Goal: Transaction & Acquisition: Purchase product/service

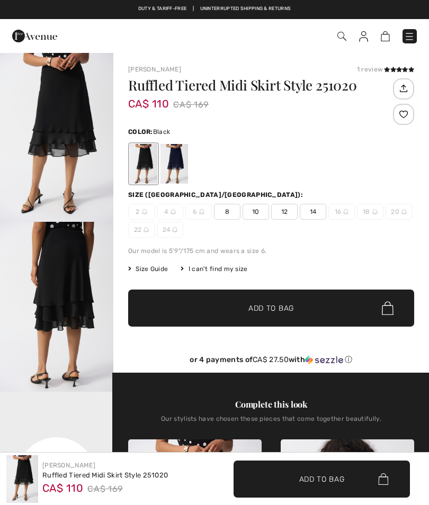
checkbox input "true"
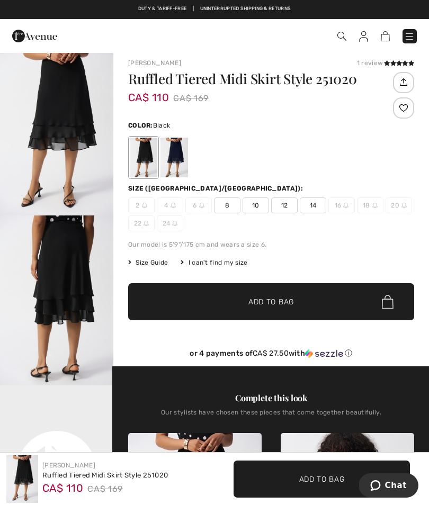
click at [255, 204] on span "10" at bounding box center [256, 206] width 26 height 16
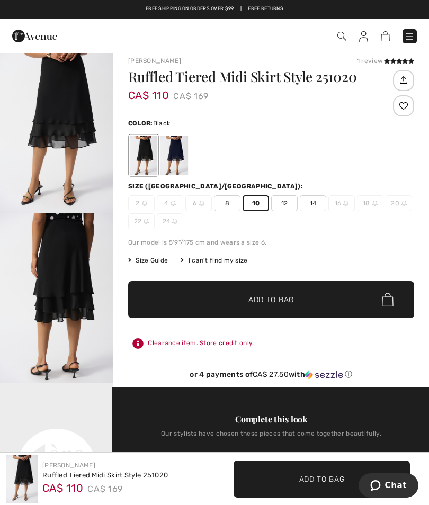
scroll to position [11, 0]
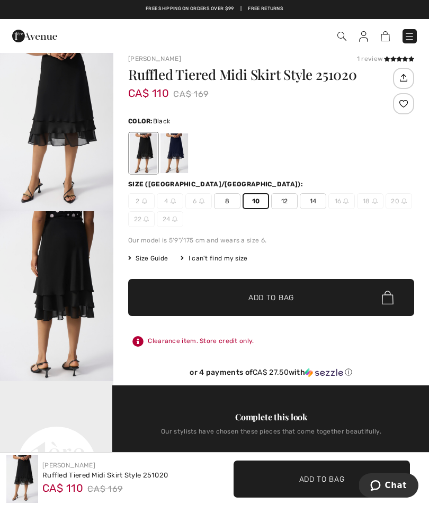
click at [295, 292] on span "✔ Added to Bag Add to Bag" at bounding box center [271, 297] width 286 height 37
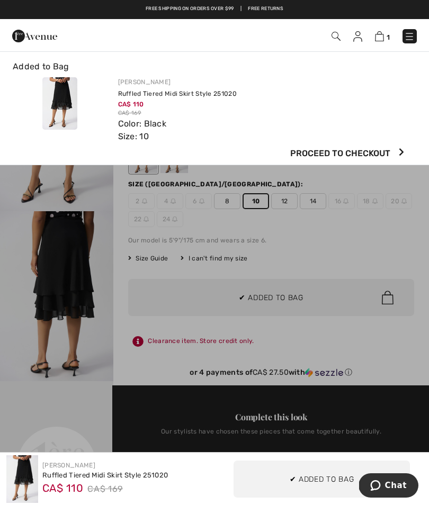
scroll to position [0, 0]
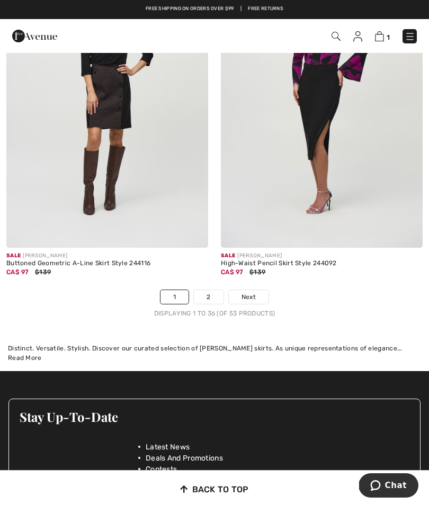
scroll to position [6508, 0]
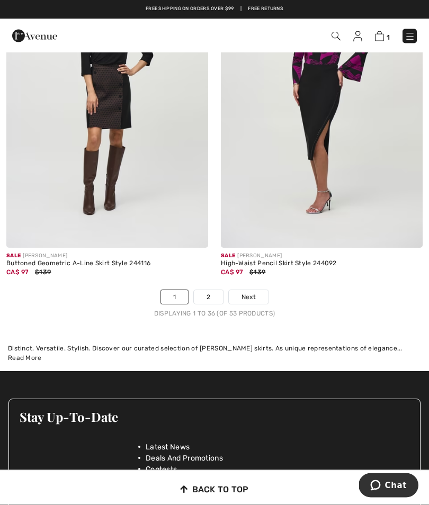
click at [211, 291] on link "2" at bounding box center [208, 298] width 29 height 14
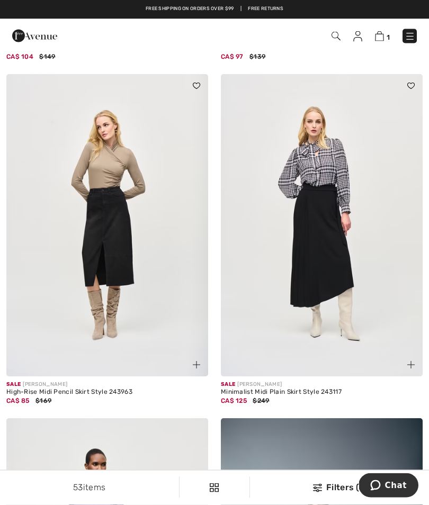
scroll to position [1081, 0]
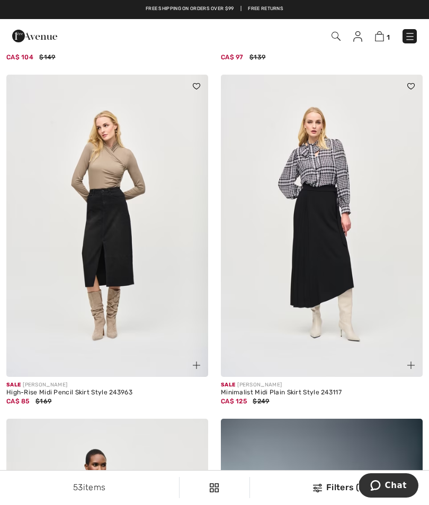
click at [332, 248] on img at bounding box center [322, 226] width 202 height 303
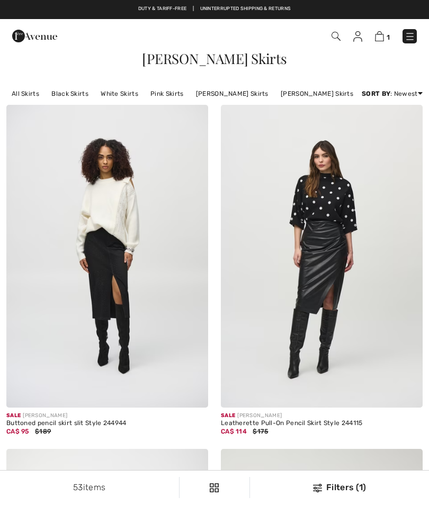
checkbox input "true"
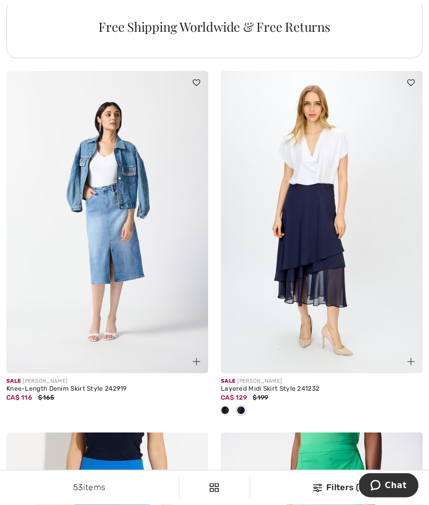
scroll to position [2191, 0]
click at [341, 239] on img at bounding box center [322, 222] width 202 height 303
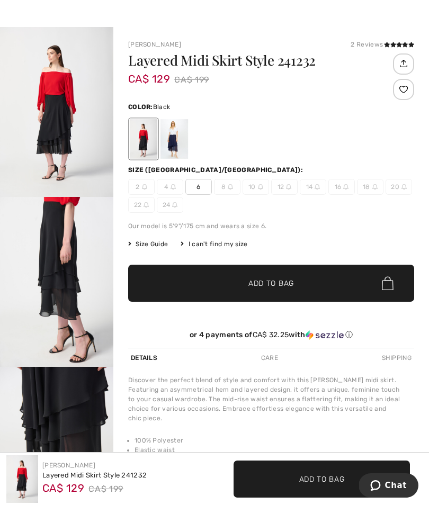
scroll to position [25, 0]
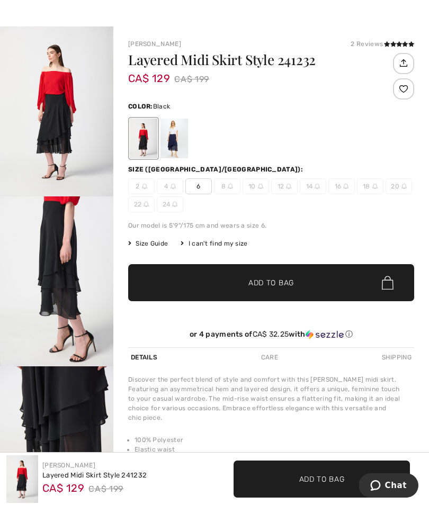
click at [260, 184] on img at bounding box center [260, 186] width 5 height 5
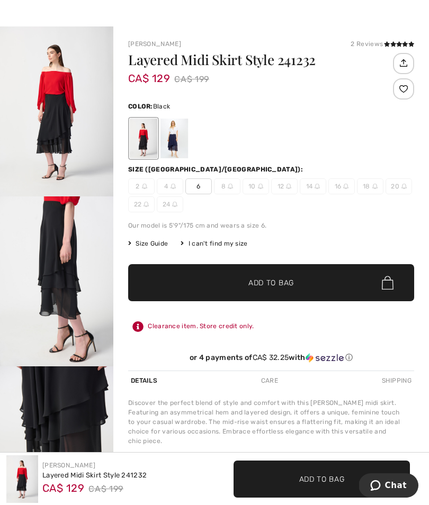
click at [255, 187] on span "10" at bounding box center [256, 187] width 26 height 16
click at [258, 187] on img at bounding box center [260, 186] width 5 height 5
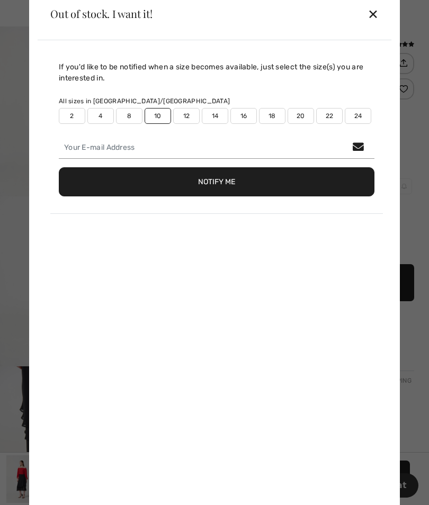
click at [369, 17] on div "✕" at bounding box center [373, 14] width 11 height 22
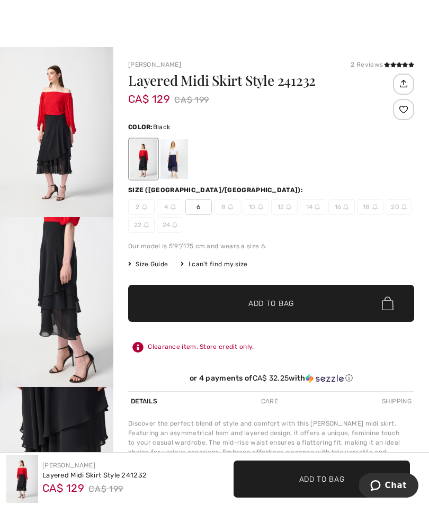
scroll to position [7, 0]
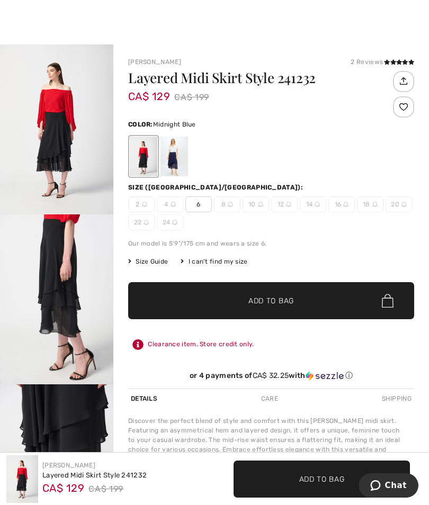
click at [176, 154] on div at bounding box center [175, 157] width 28 height 40
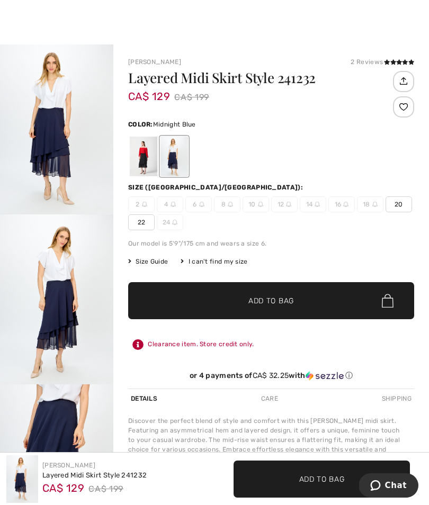
click at [148, 155] on div at bounding box center [144, 157] width 28 height 40
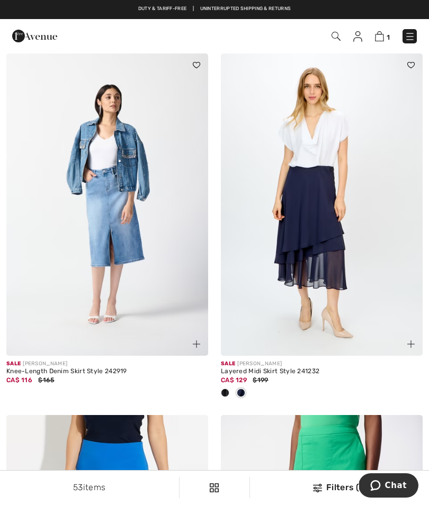
scroll to position [2414, 0]
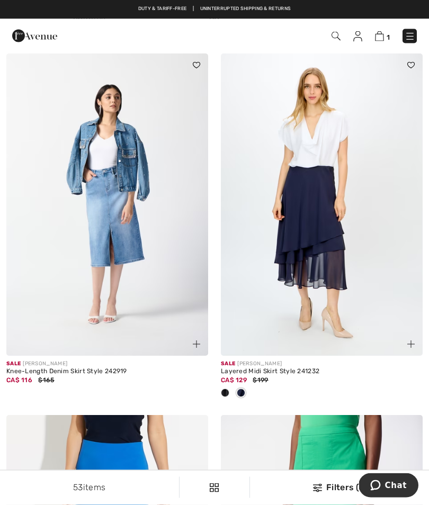
click at [315, 227] on img at bounding box center [322, 205] width 202 height 303
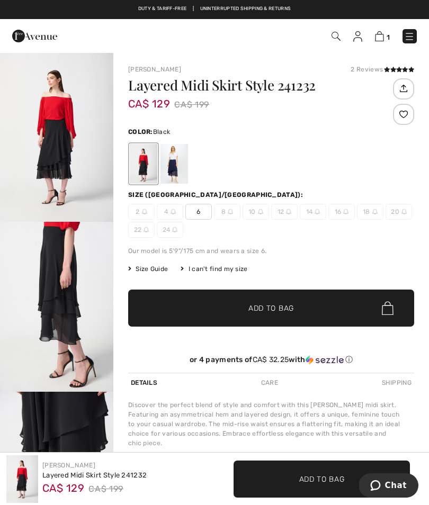
click at [258, 214] on img at bounding box center [260, 211] width 5 height 5
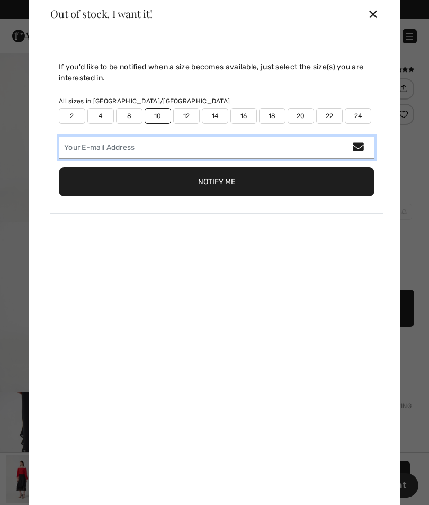
click at [228, 141] on input "email" at bounding box center [217, 148] width 316 height 22
type input "[EMAIL_ADDRESS][DOMAIN_NAME]"
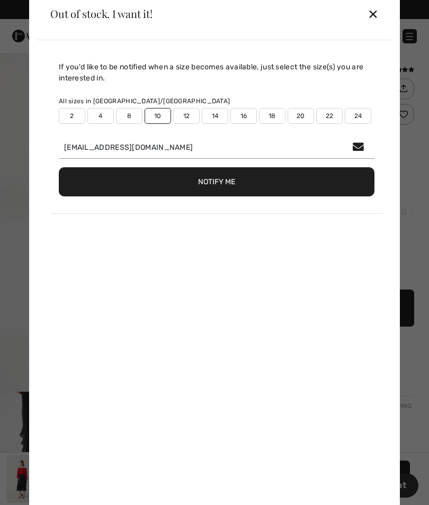
click at [255, 180] on button "Notify Me" at bounding box center [217, 181] width 316 height 29
click at [414, 190] on div at bounding box center [214, 252] width 429 height 505
